Goal: Find specific page/section: Find specific page/section

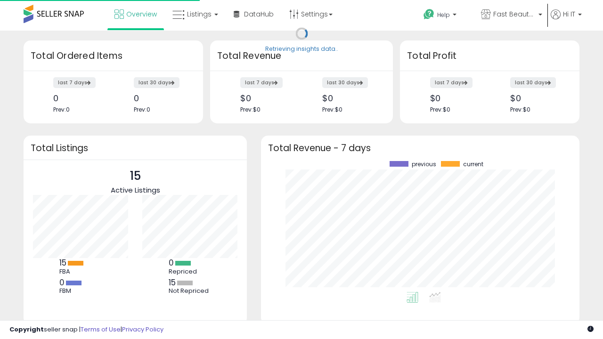
scroll to position [131, 299]
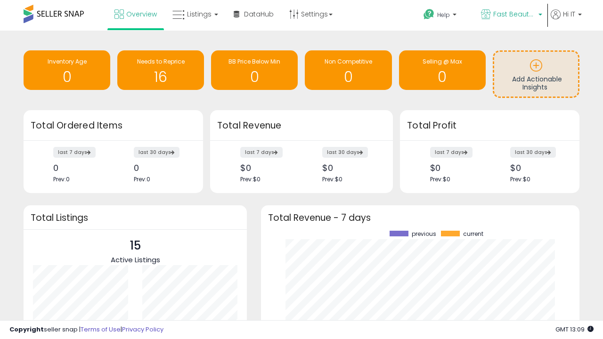
click at [510, 15] on span "Fast Beauty ([GEOGRAPHIC_DATA])" at bounding box center [514, 13] width 42 height 9
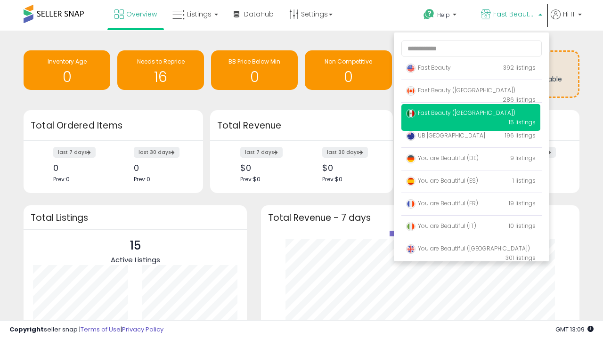
click at [470, 227] on span "You are Beautiful (IT)" at bounding box center [441, 226] width 70 height 8
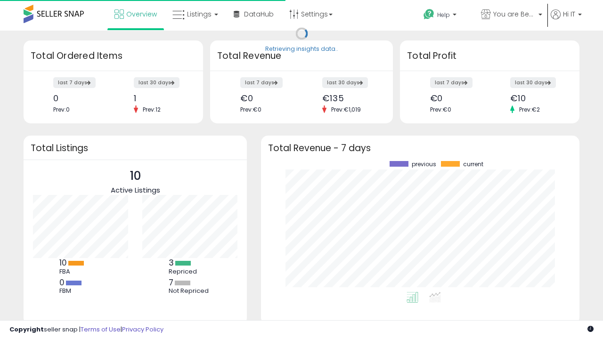
scroll to position [131, 299]
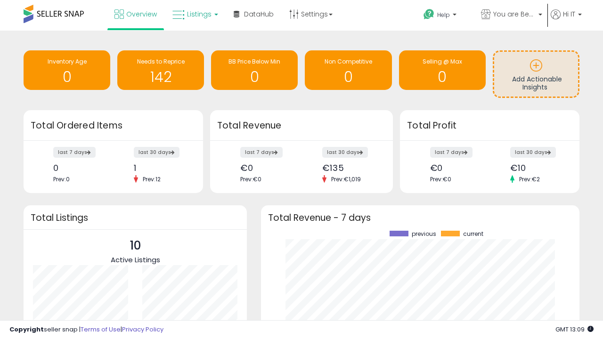
click at [194, 14] on span "Listings" at bounding box center [199, 13] width 24 height 9
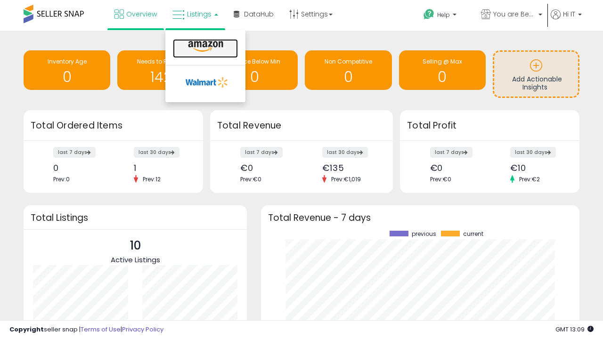
click at [204, 47] on icon at bounding box center [205, 46] width 41 height 12
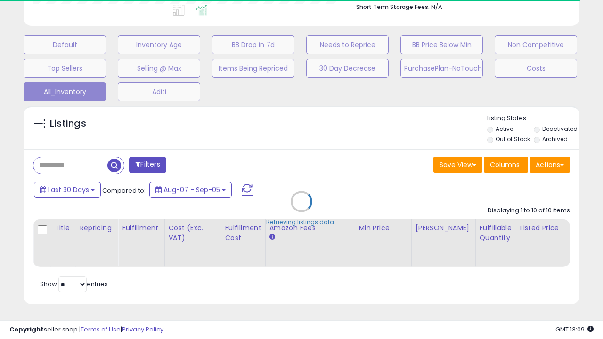
scroll to position [0, 7]
